Goal: Information Seeking & Learning: Learn about a topic

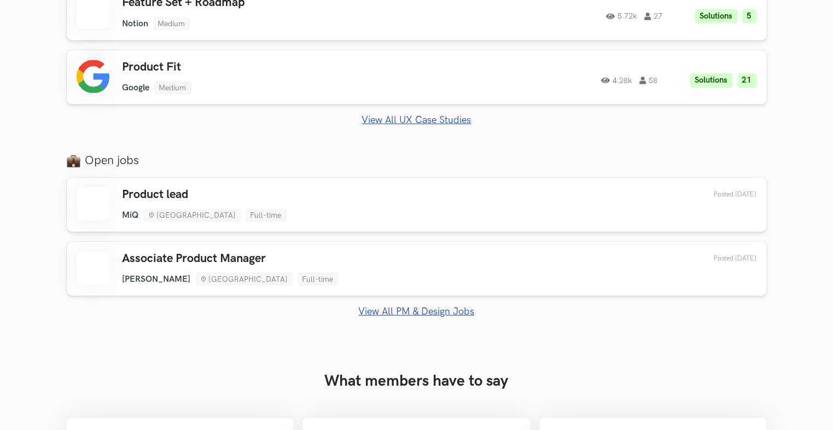
scroll to position [656, 0]
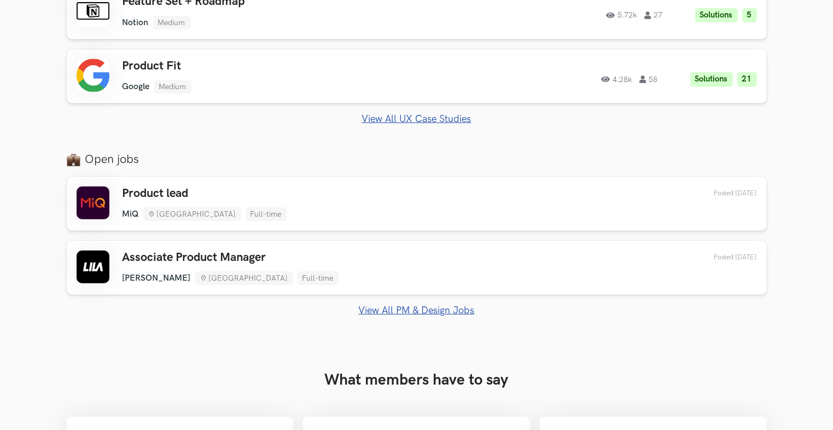
click at [431, 312] on link "View All PM & Design Jobs" at bounding box center [417, 310] width 700 height 11
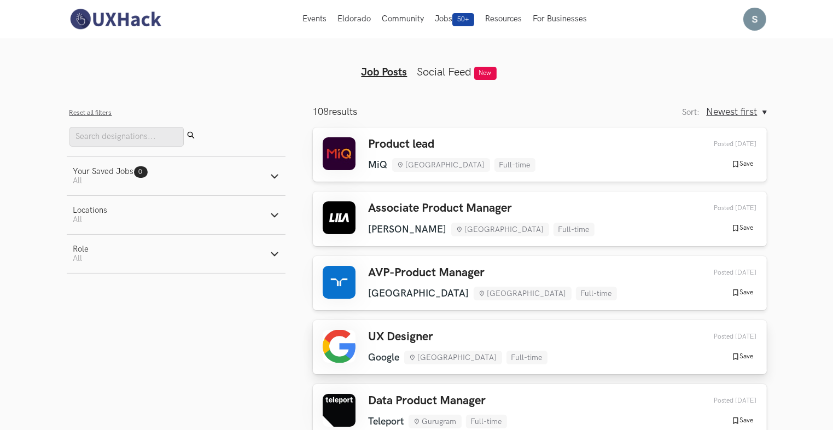
click at [495, 332] on h3 "UX Designer" at bounding box center [458, 337] width 179 height 14
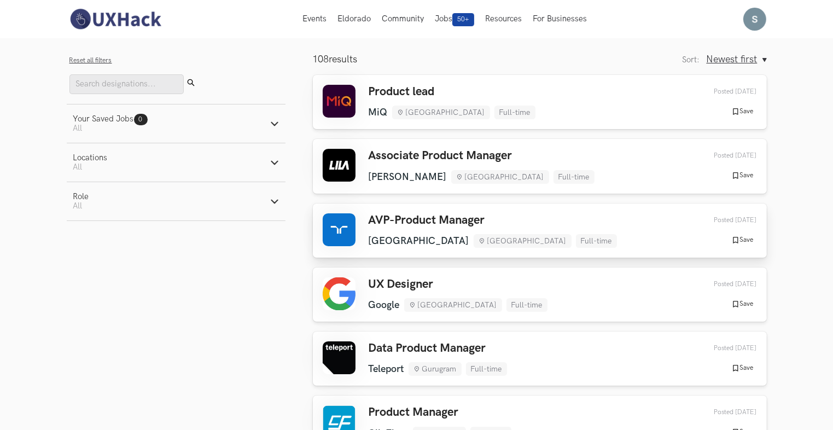
scroll to position [55, 0]
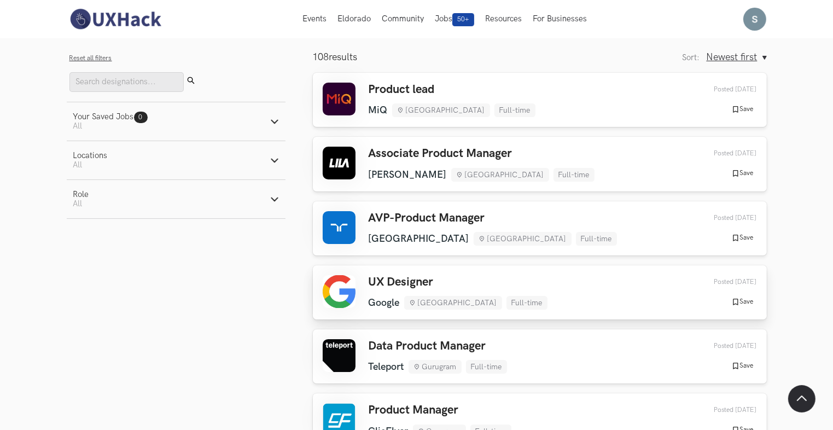
click at [365, 292] on div "UX Designer Google Bengaluru Full-time Google Bengaluru Full-time 2 days ago Po…" at bounding box center [540, 292] width 434 height 34
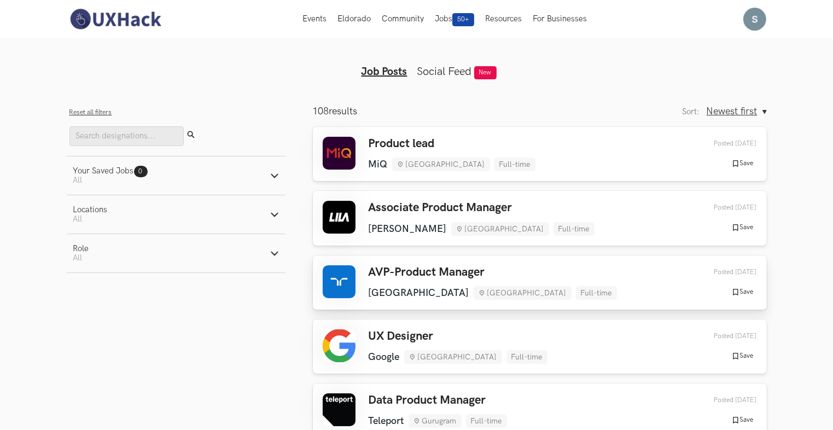
scroll to position [0, 0]
click at [548, 345] on div "UX Designer Google Bengaluru Full-time Google Bengaluru Full-time 2 days ago Po…" at bounding box center [540, 347] width 434 height 34
